Goal: Task Accomplishment & Management: Complete application form

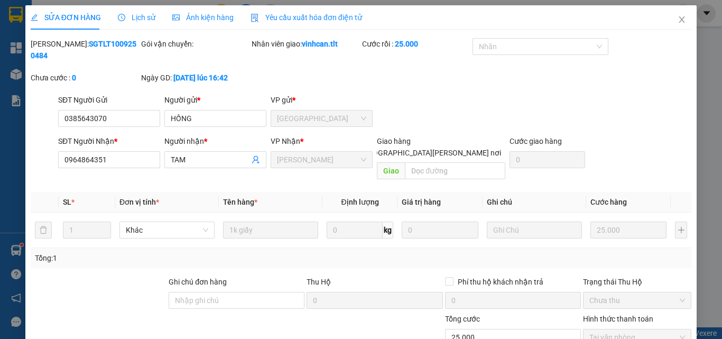
click at [13, 105] on div "SỬA ĐƠN HÀNG Lịch sử [PERSON_NAME] hàng Yêu cầu xuất [PERSON_NAME] điện tử Tota…" at bounding box center [361, 169] width 722 height 339
click at [675, 23] on span "Close" at bounding box center [682, 20] width 30 height 30
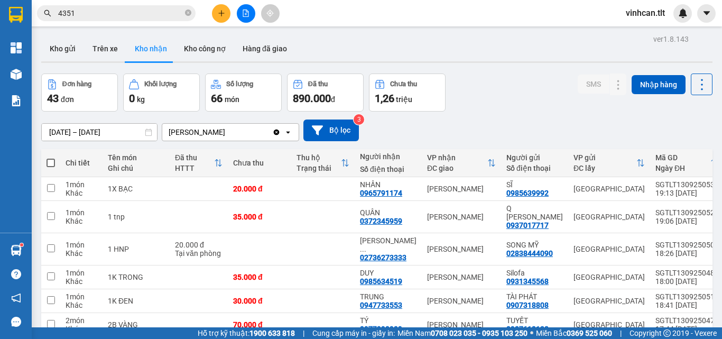
click at [52, 121] on div "[DATE] – [DATE] Press the down arrow key to interact with the calendar and sele…" at bounding box center [376, 130] width 671 height 22
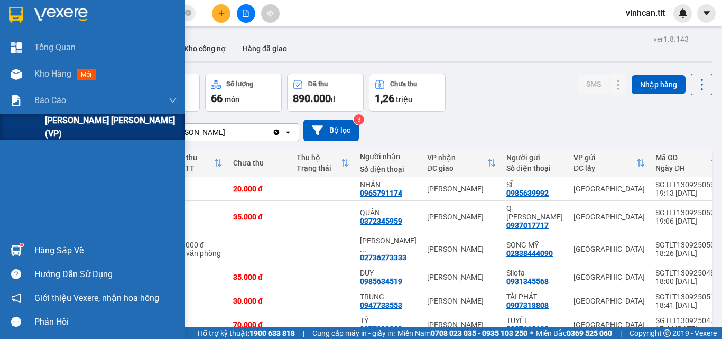
click at [51, 125] on span "[PERSON_NAME] [PERSON_NAME] (VP)" at bounding box center [111, 127] width 132 height 26
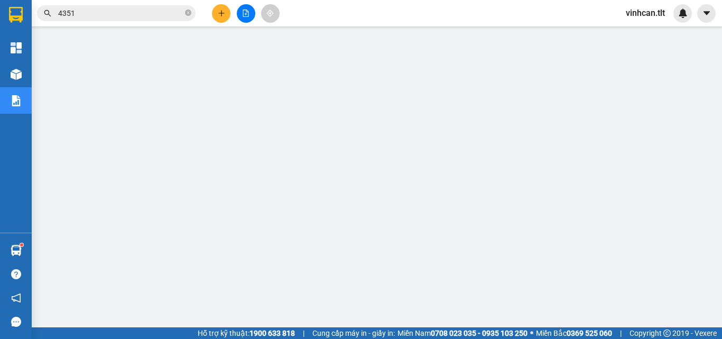
click at [127, 8] on input "4351" at bounding box center [120, 13] width 125 height 12
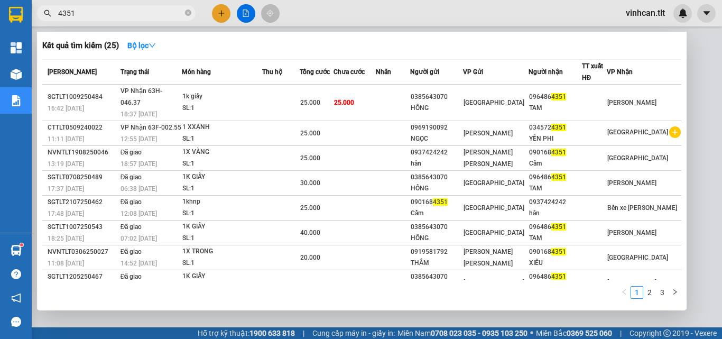
click at [127, 8] on input "4351" at bounding box center [120, 13] width 125 height 12
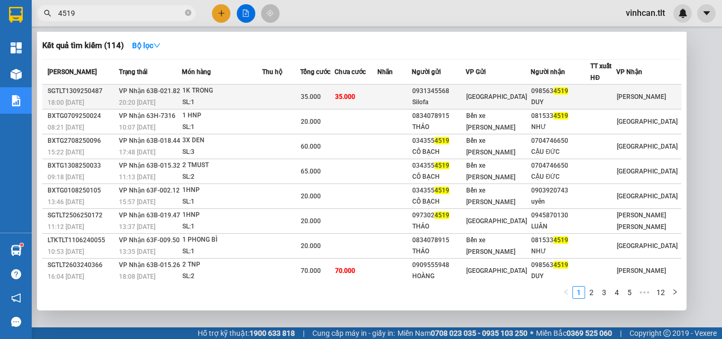
type input "4519"
click at [296, 94] on td at bounding box center [281, 97] width 38 height 25
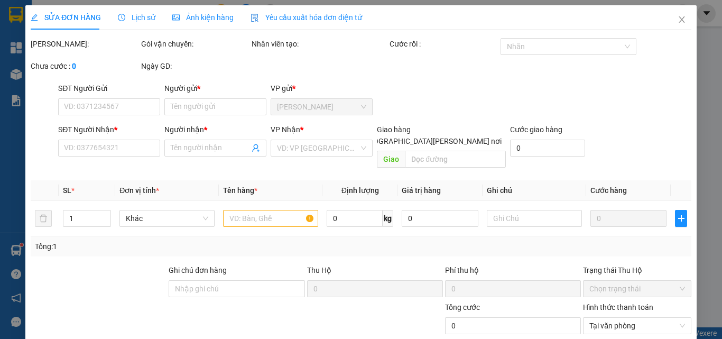
type input "0931345568"
type input "Silofa"
type input "0985634519"
type input "DUY"
type input "35.000"
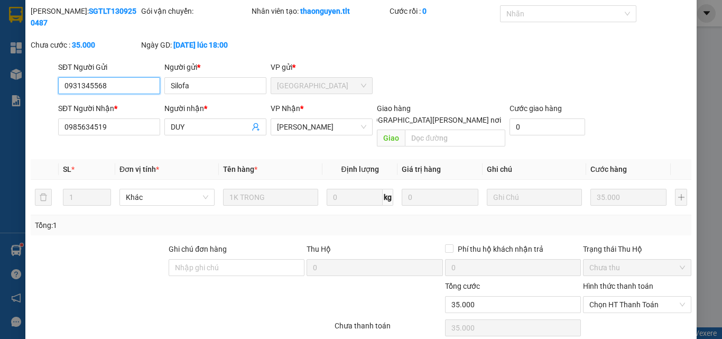
scroll to position [54, 0]
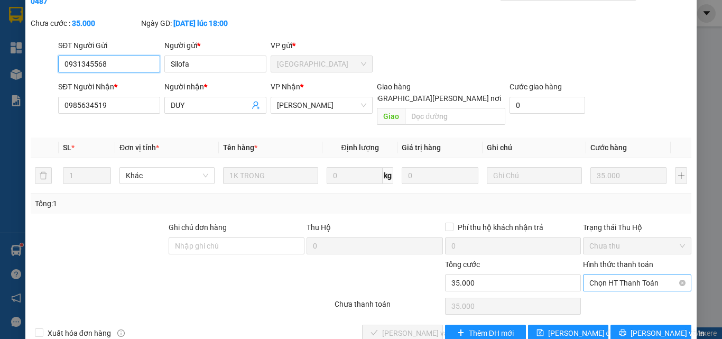
click at [606, 275] on span "Chọn HT Thanh Toán" at bounding box center [638, 283] width 96 height 16
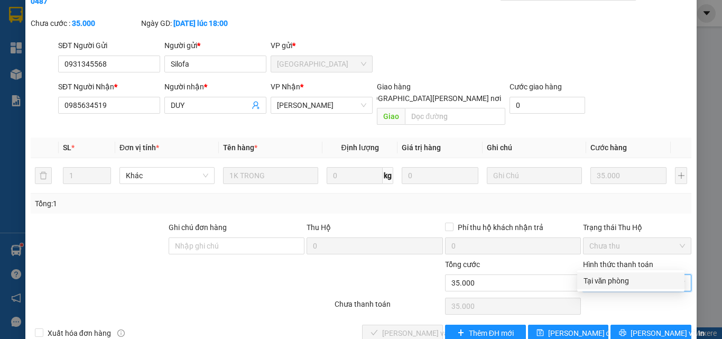
click at [605, 273] on div "Tại văn phòng" at bounding box center [630, 280] width 107 height 17
type input "0"
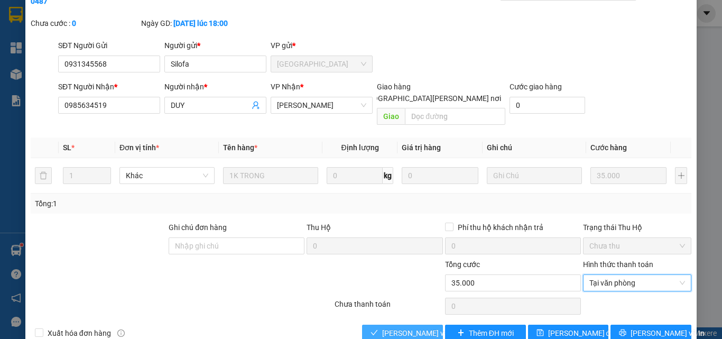
click at [384, 327] on span "[PERSON_NAME] và [PERSON_NAME] hàng" at bounding box center [453, 333] width 143 height 12
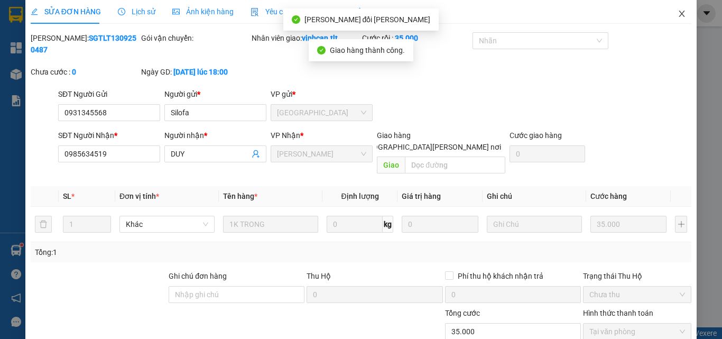
scroll to position [0, 0]
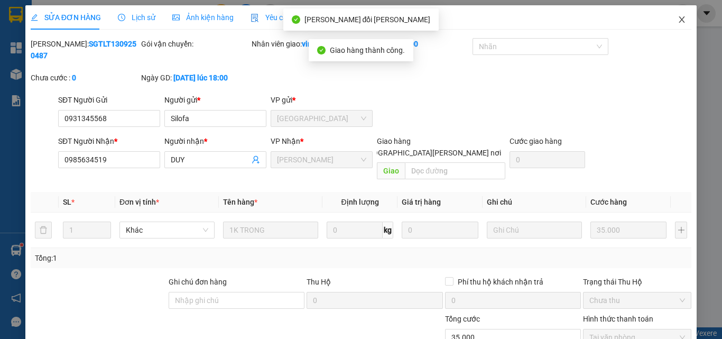
click at [679, 19] on span "Close" at bounding box center [682, 20] width 30 height 30
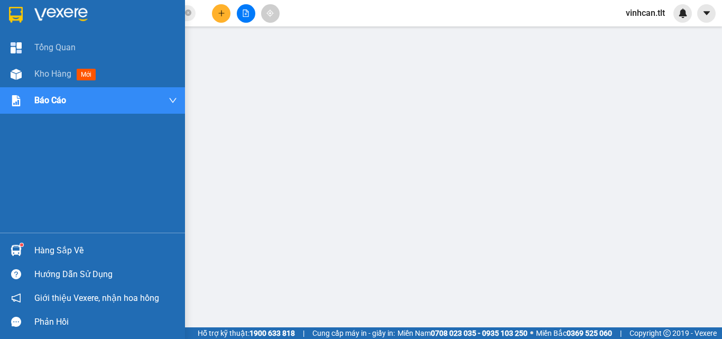
click at [97, 127] on div "[PERSON_NAME] Kho hàng mới [PERSON_NAME] [PERSON_NAME] [PERSON_NAME] (VP)" at bounding box center [92, 133] width 185 height 198
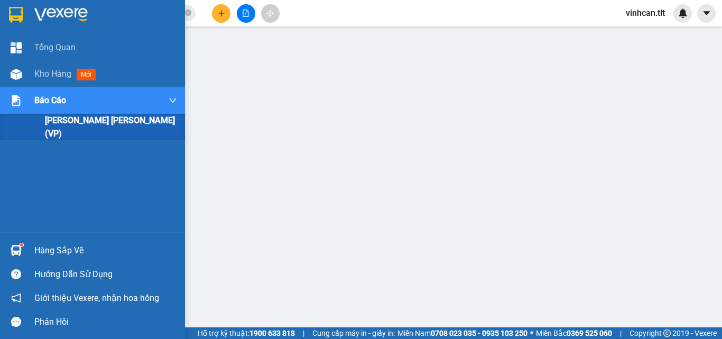
click at [93, 129] on span "[PERSON_NAME] [PERSON_NAME] (VP)" at bounding box center [111, 127] width 132 height 26
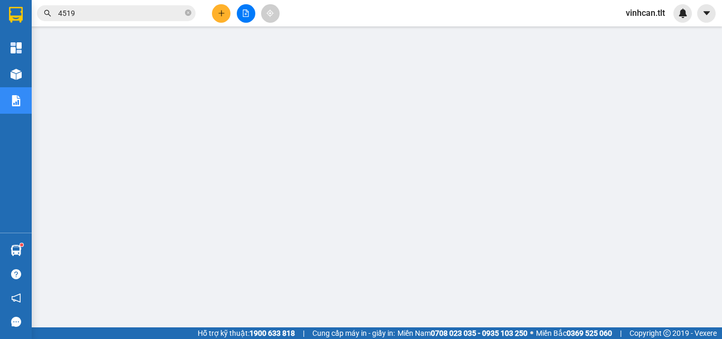
click at [154, 5] on span "4519" at bounding box center [116, 13] width 159 height 16
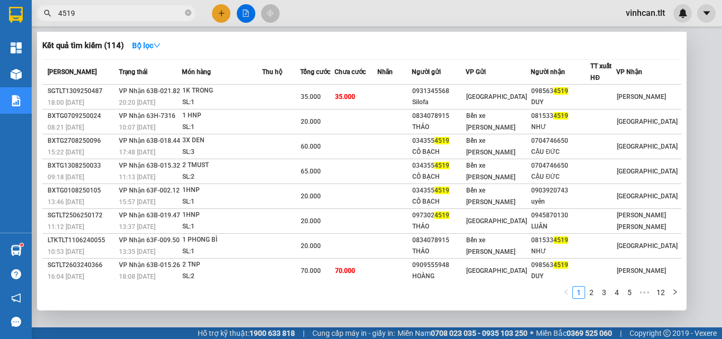
click at [144, 12] on input "4519" at bounding box center [120, 13] width 125 height 12
click at [143, 12] on input "4519" at bounding box center [120, 13] width 125 height 12
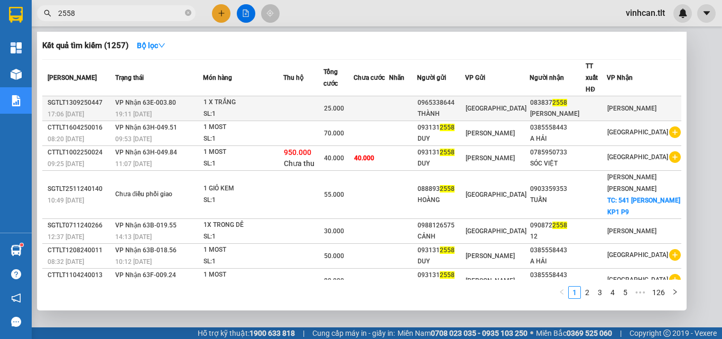
type input "2558"
click at [245, 97] on div "1 X TRẮNG" at bounding box center [243, 103] width 79 height 12
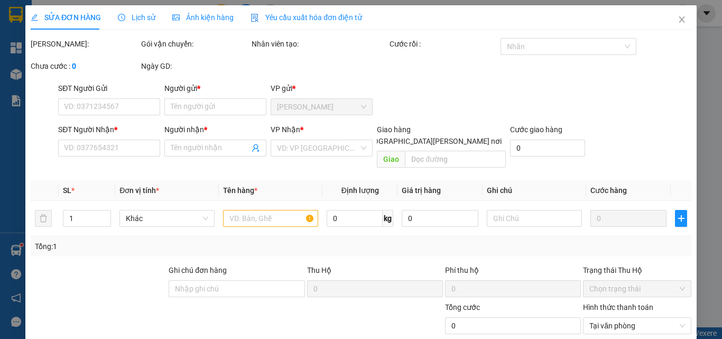
type input "0965338644"
type input "THÀNH"
type input "0838372558"
type input "[PERSON_NAME]"
type input "25.000"
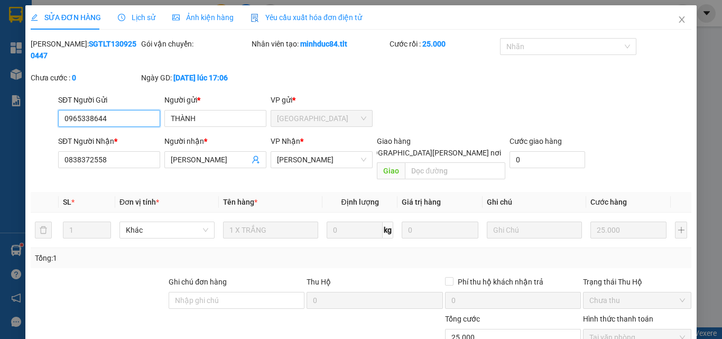
scroll to position [49, 0]
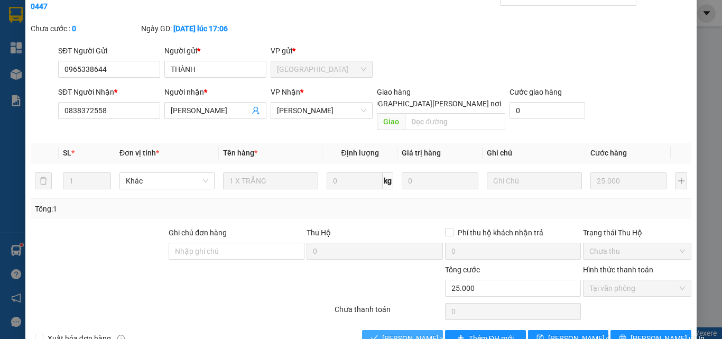
click at [409, 333] on span "[PERSON_NAME] và [PERSON_NAME] hàng" at bounding box center [453, 339] width 143 height 12
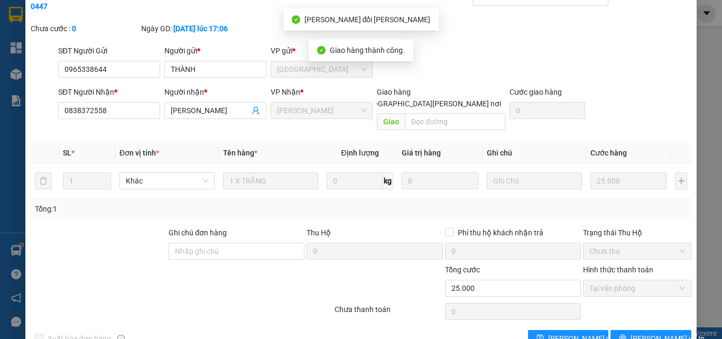
scroll to position [0, 0]
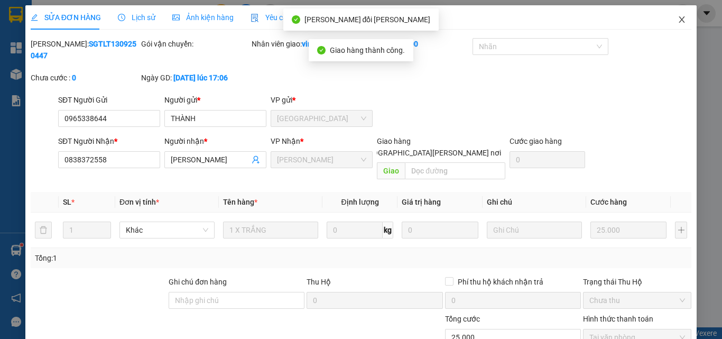
click at [678, 19] on icon "close" at bounding box center [682, 19] width 8 height 8
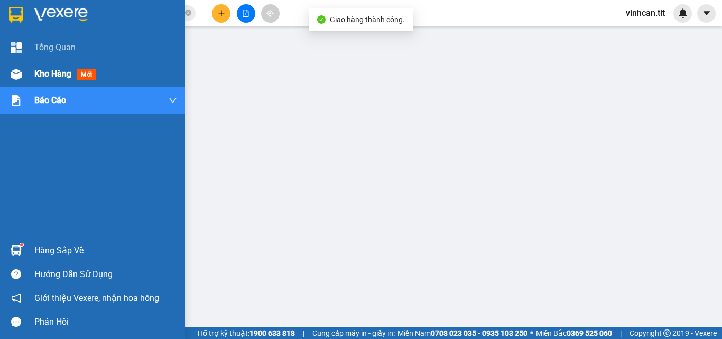
click at [26, 72] on div "Kho hàng mới" at bounding box center [92, 74] width 185 height 26
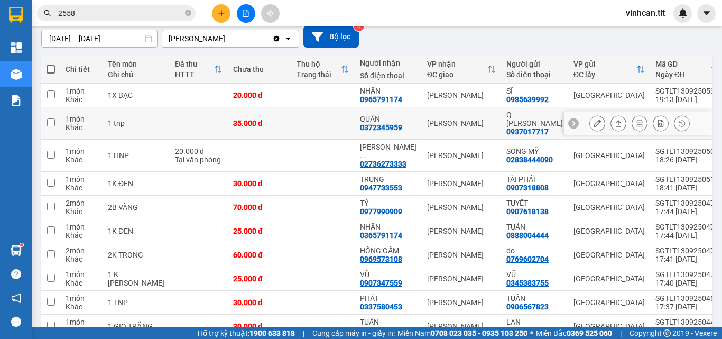
scroll to position [106, 0]
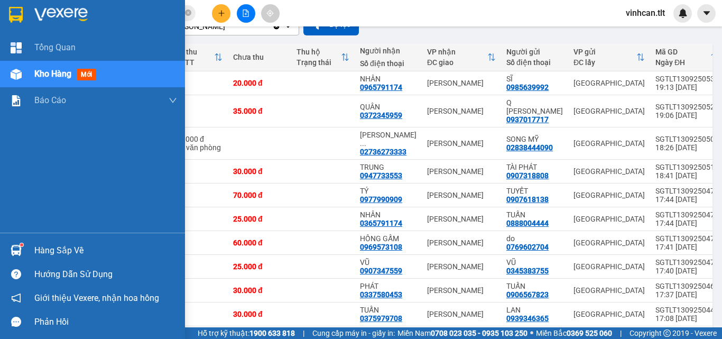
click at [75, 14] on img at bounding box center [60, 15] width 53 height 16
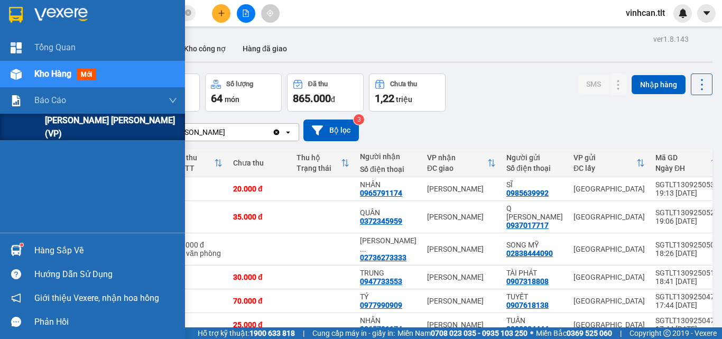
click at [68, 121] on span "[PERSON_NAME] [PERSON_NAME] (VP)" at bounding box center [111, 127] width 132 height 26
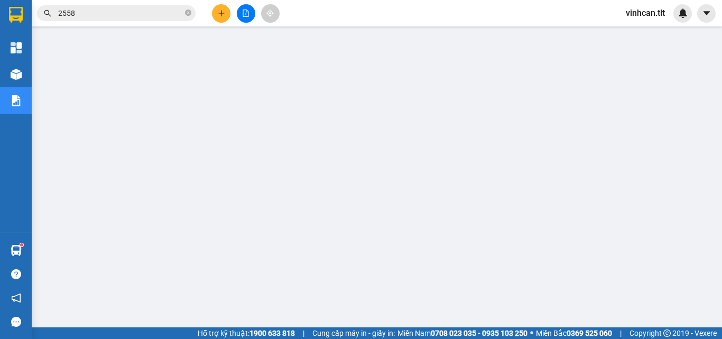
click at [135, 15] on input "2558" at bounding box center [120, 13] width 125 height 12
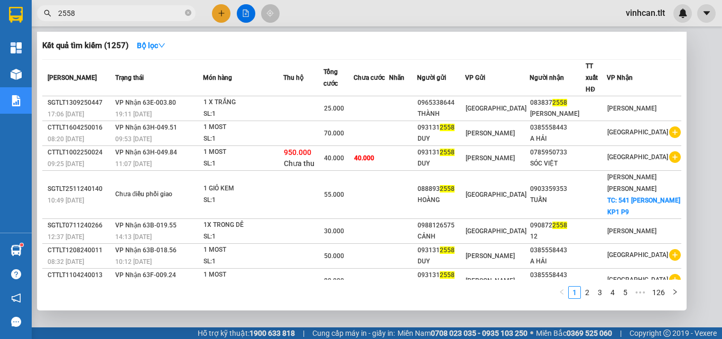
click at [135, 15] on input "2558" at bounding box center [120, 13] width 125 height 12
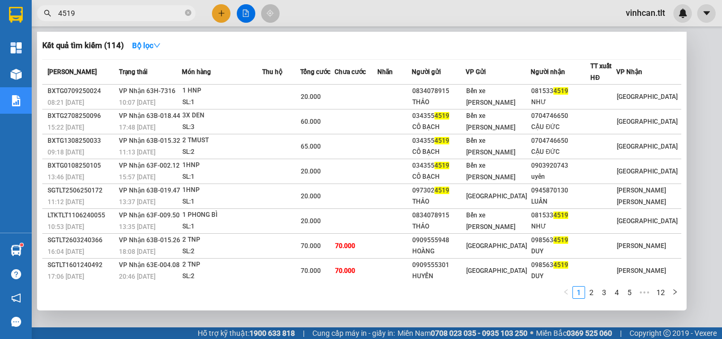
type input "4519"
click at [695, 60] on div at bounding box center [361, 169] width 722 height 339
